Goal: Find contact information: Find contact information

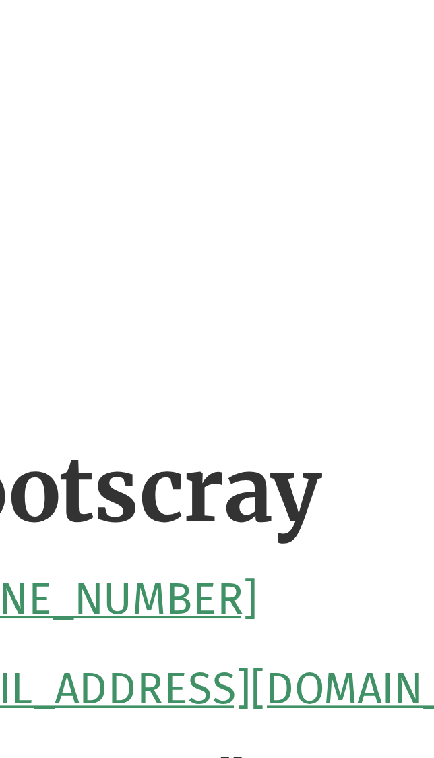
scroll to position [406, 0]
